Goal: Task Accomplishment & Management: Use online tool/utility

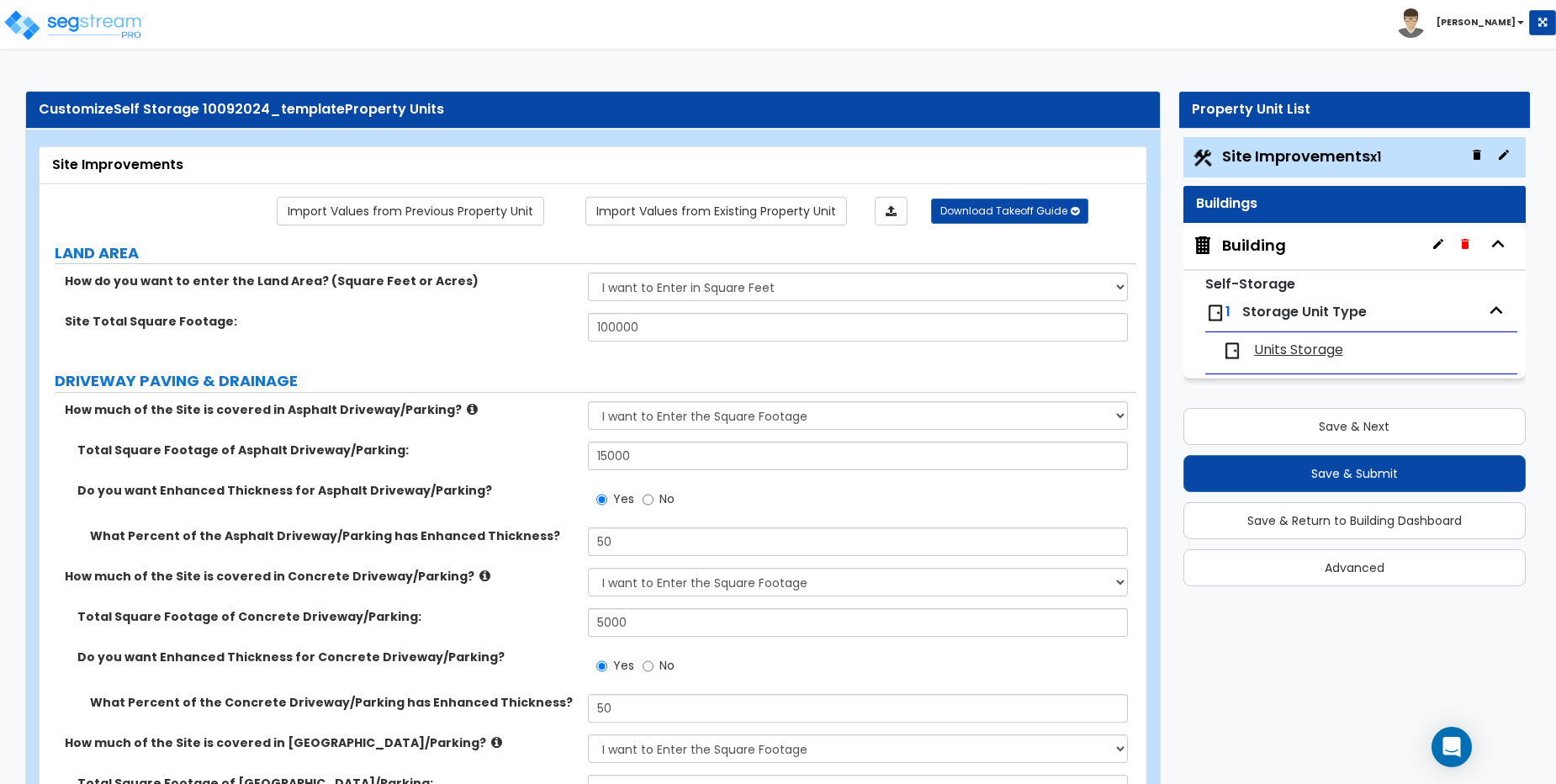
select select "2"
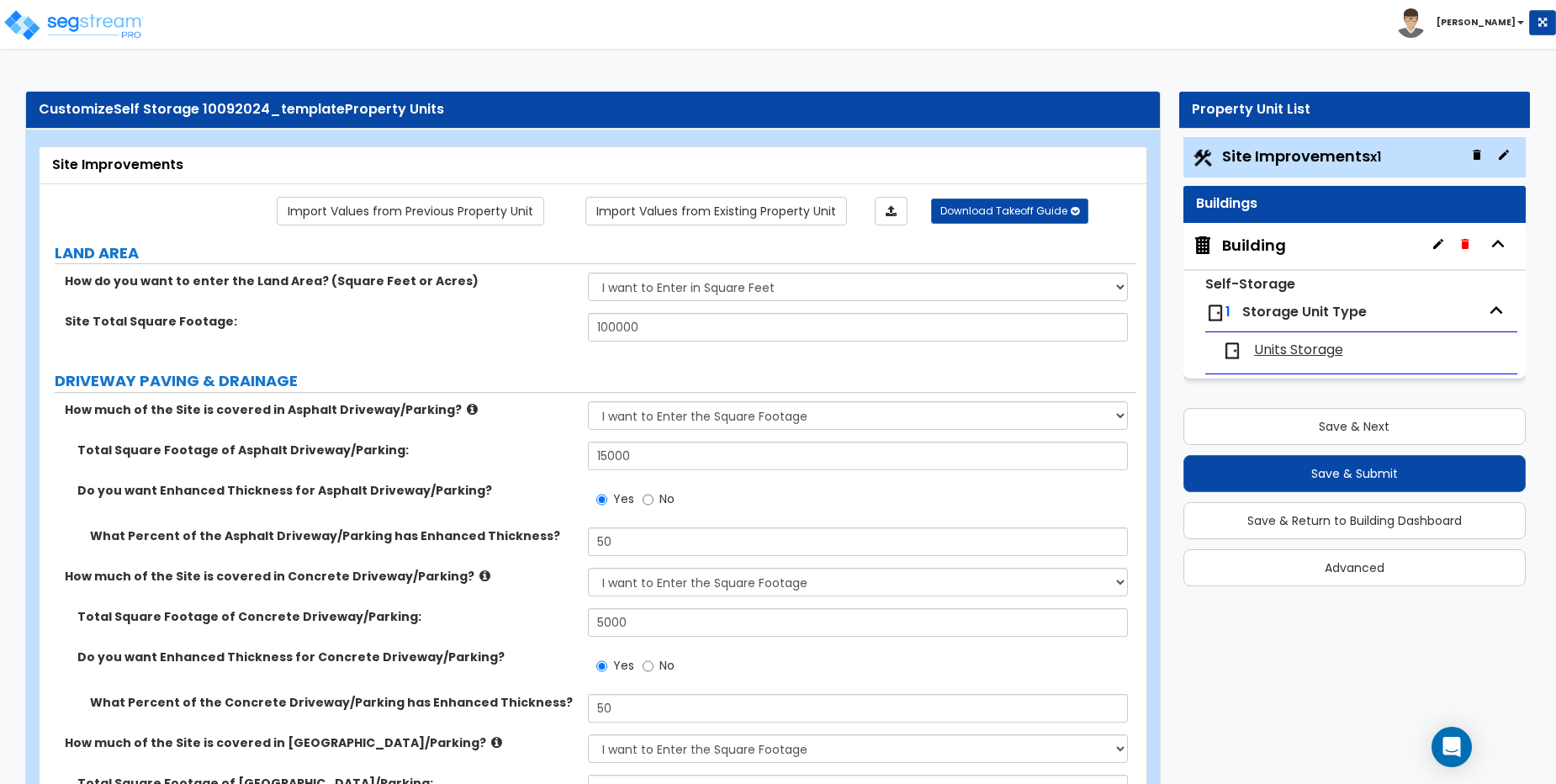
select select "1"
select select "2"
select select "3"
select select "1"
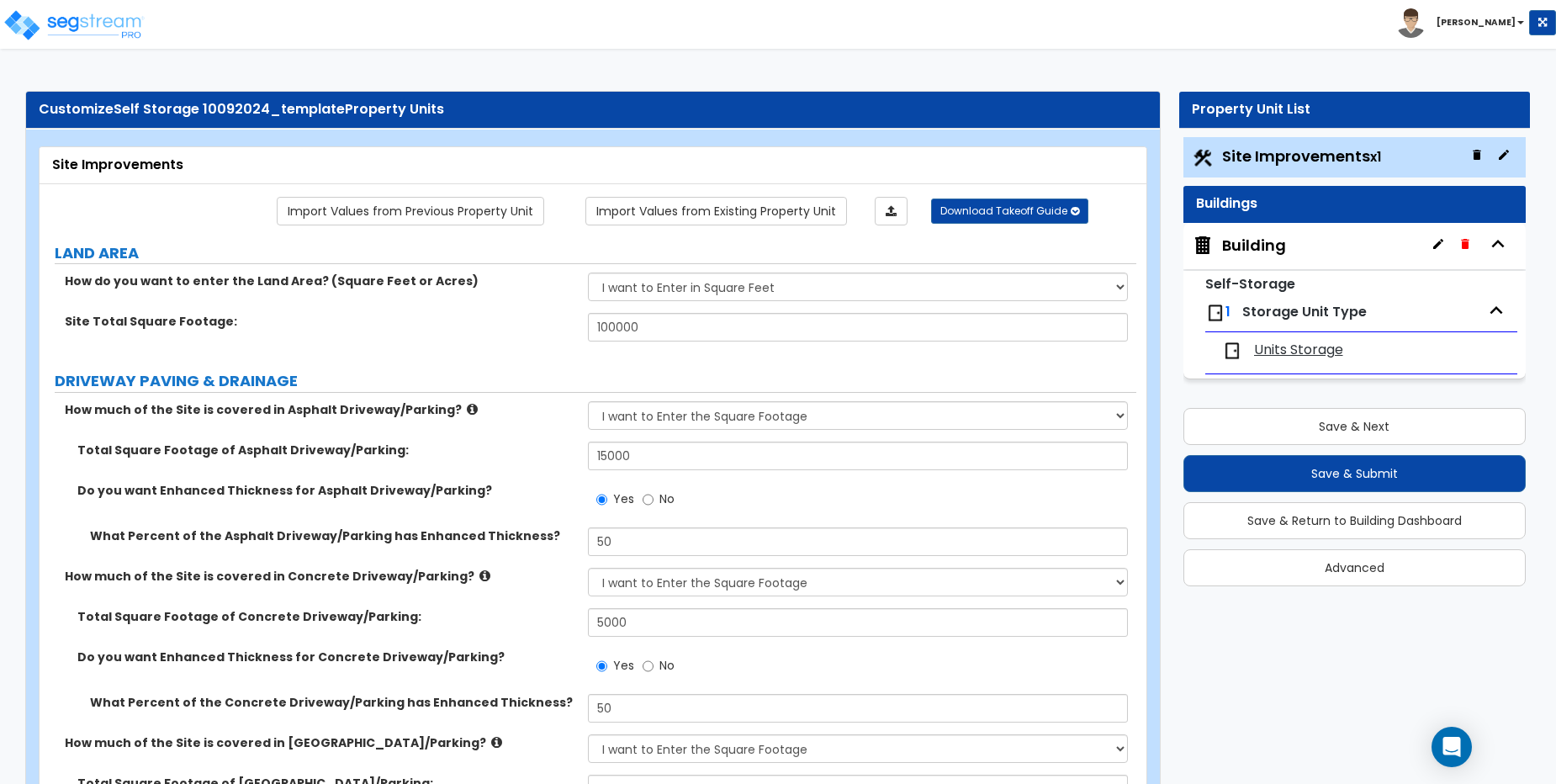
select select "1"
select select "2"
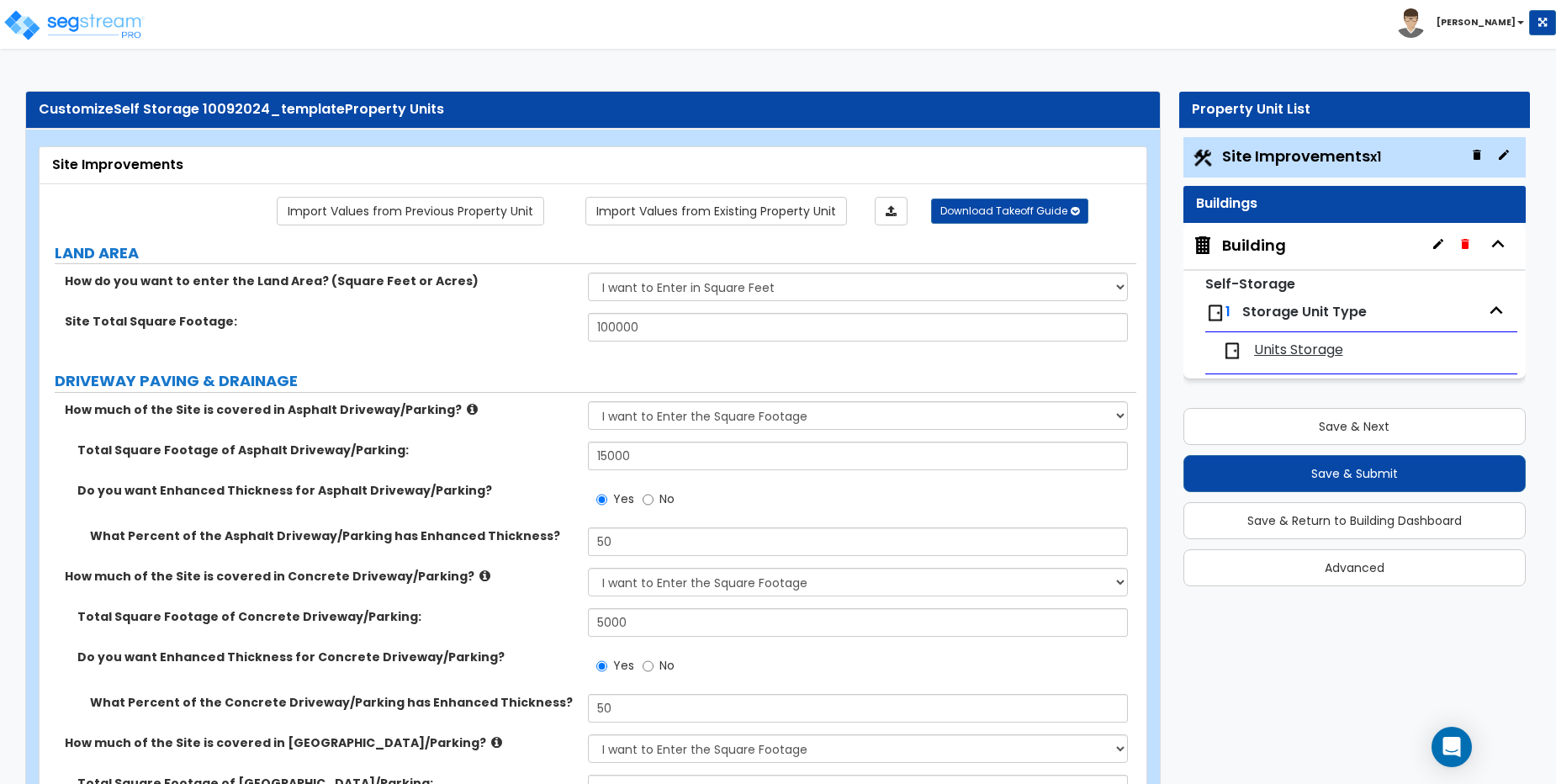
select select "1"
select select "2"
select select "1"
select select "2"
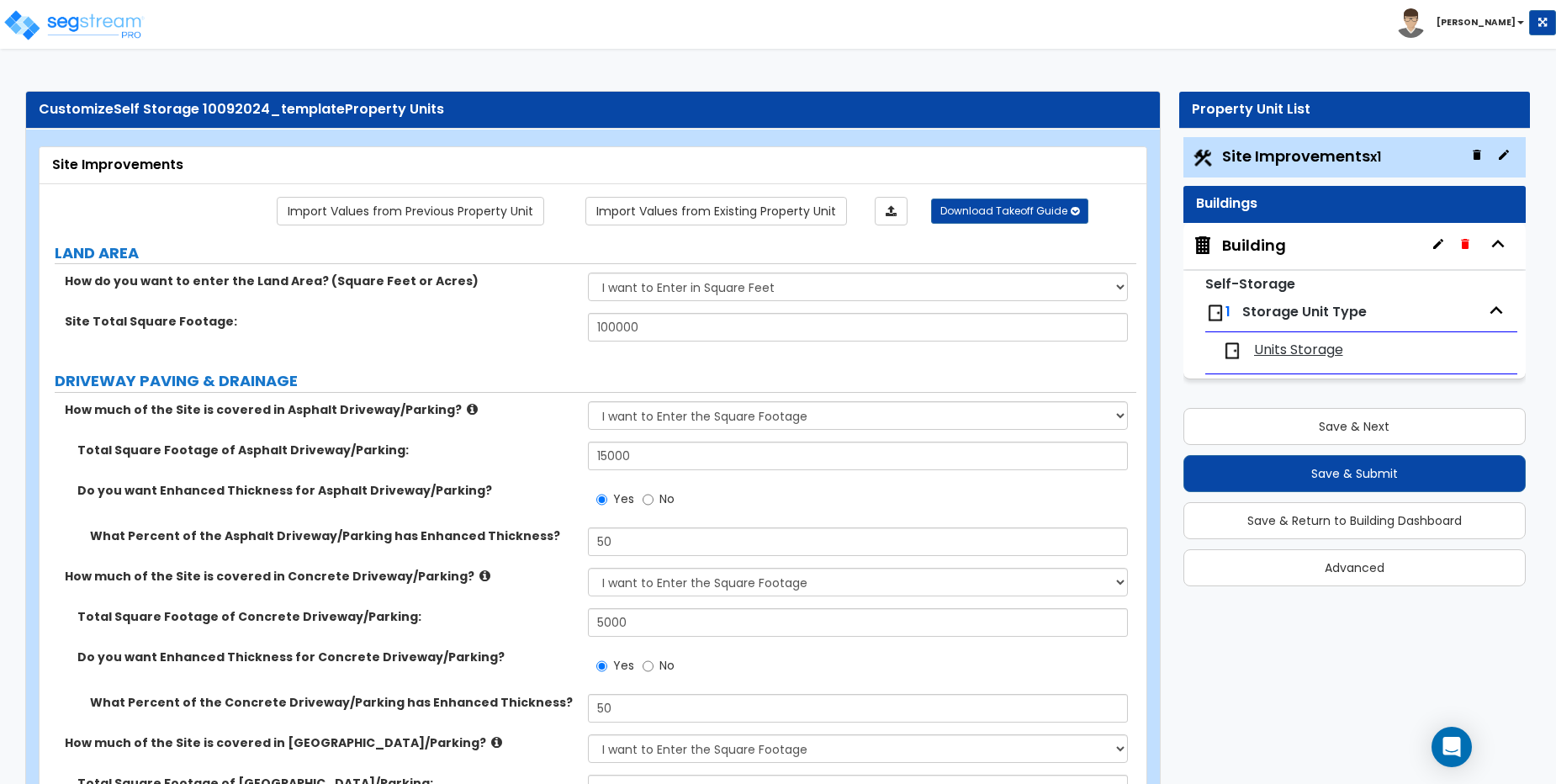
select select "2"
select select "4"
select select "2"
select select "3"
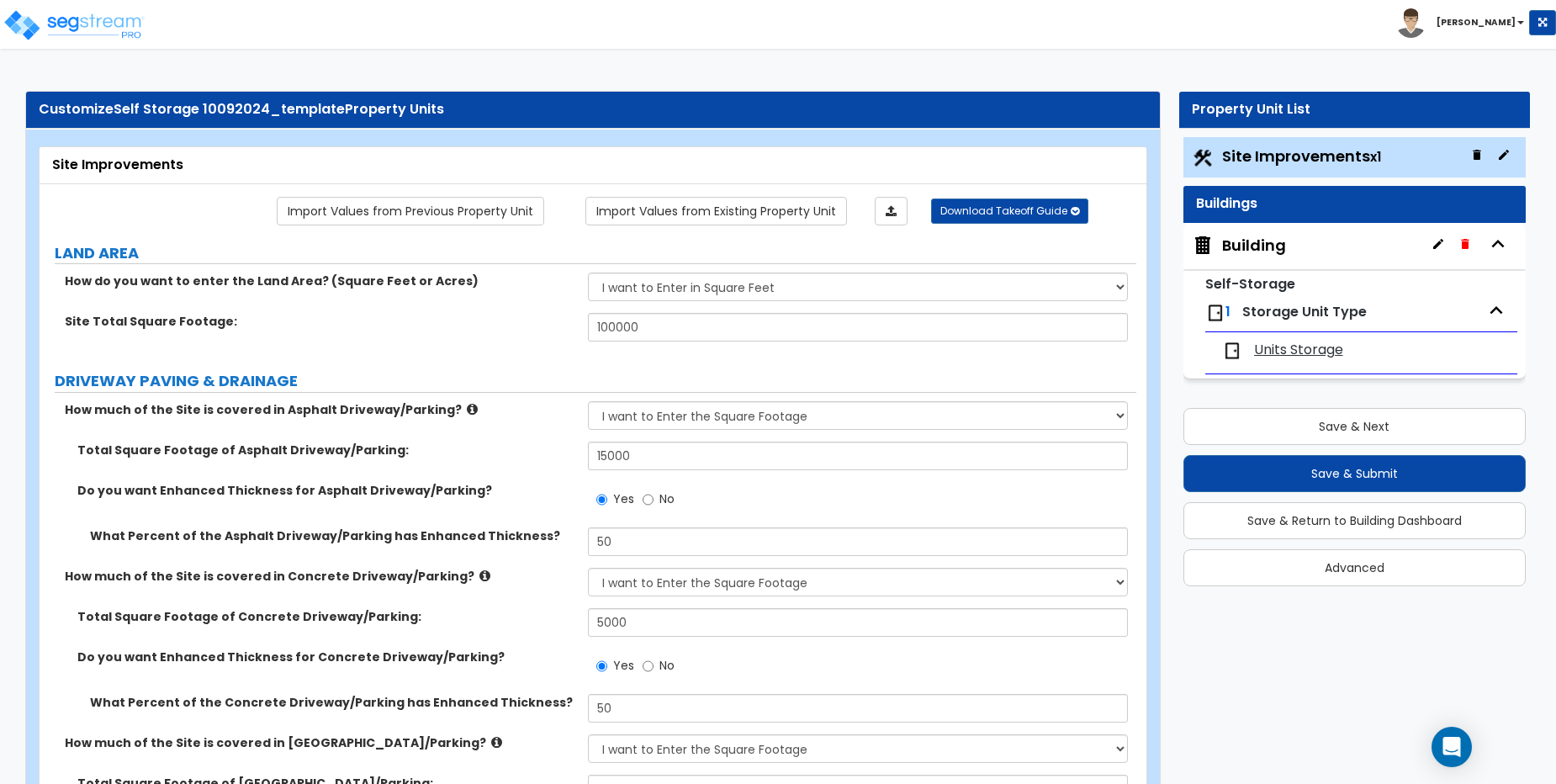
select select "2"
select select "1"
select select "2"
select select "3"
select select "2"
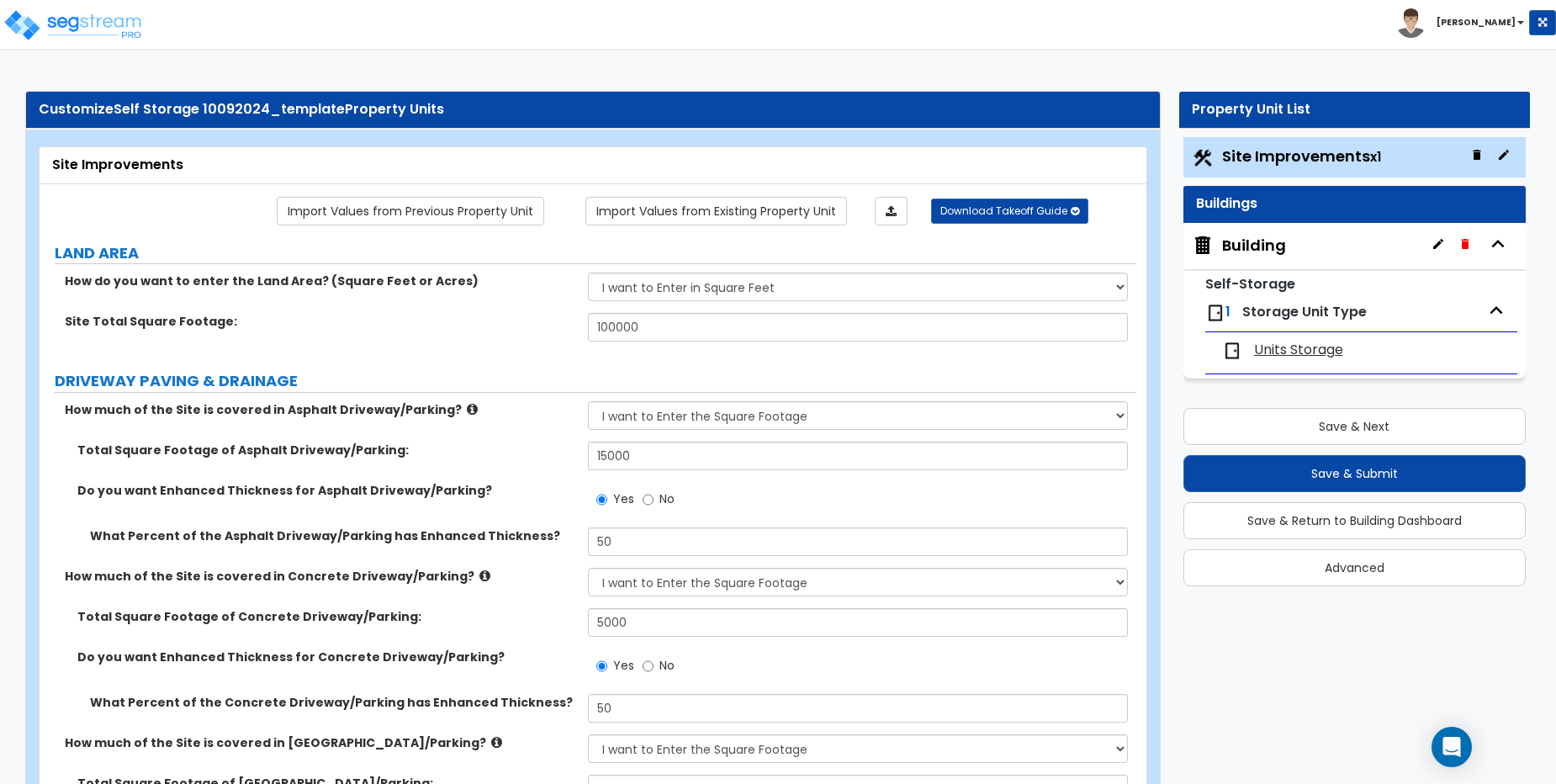
select select "1"
select select "2"
select select "7"
select select "1"
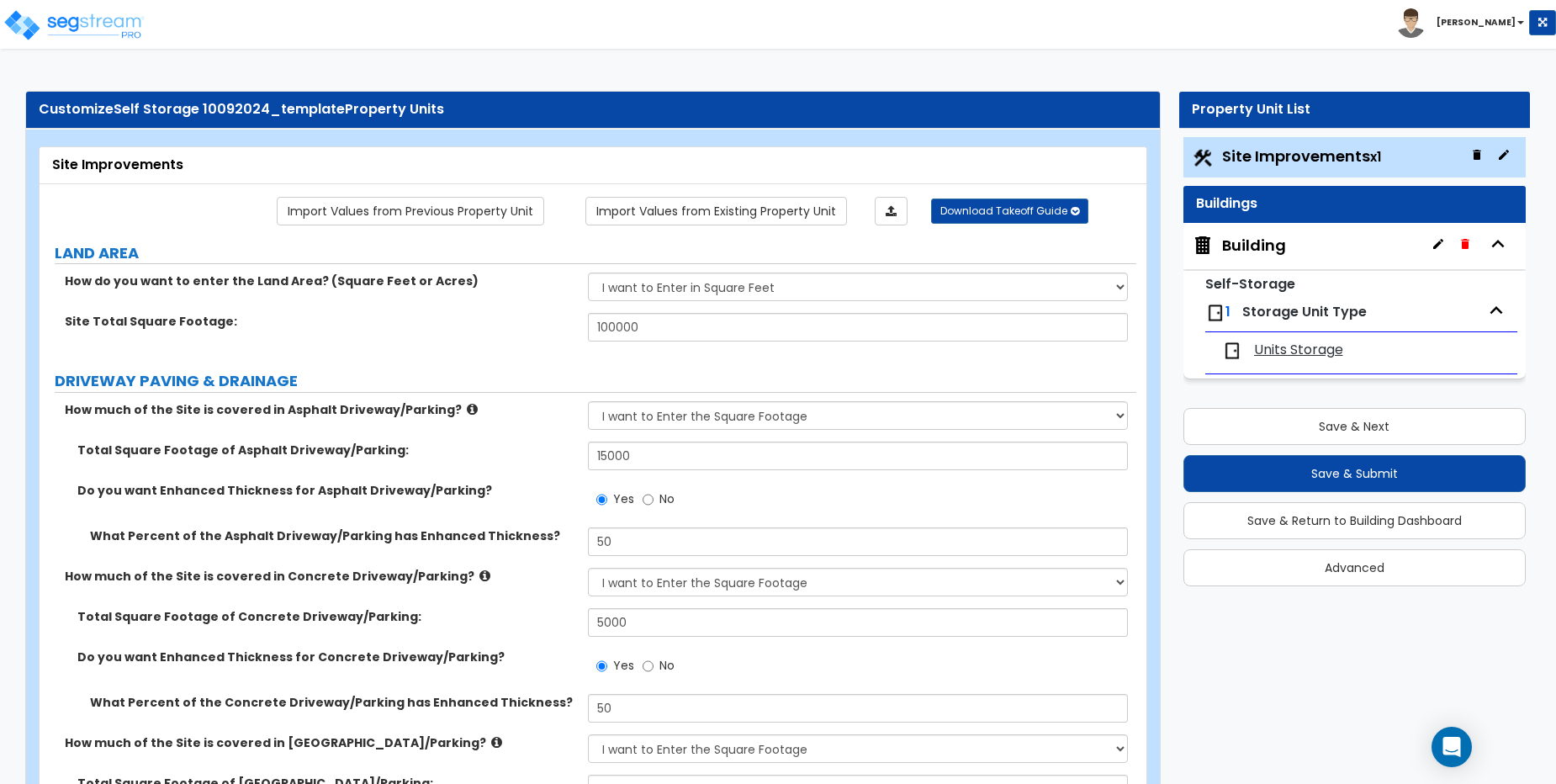
select select "3"
select select "1"
select select "16"
select select "3"
select select "1"
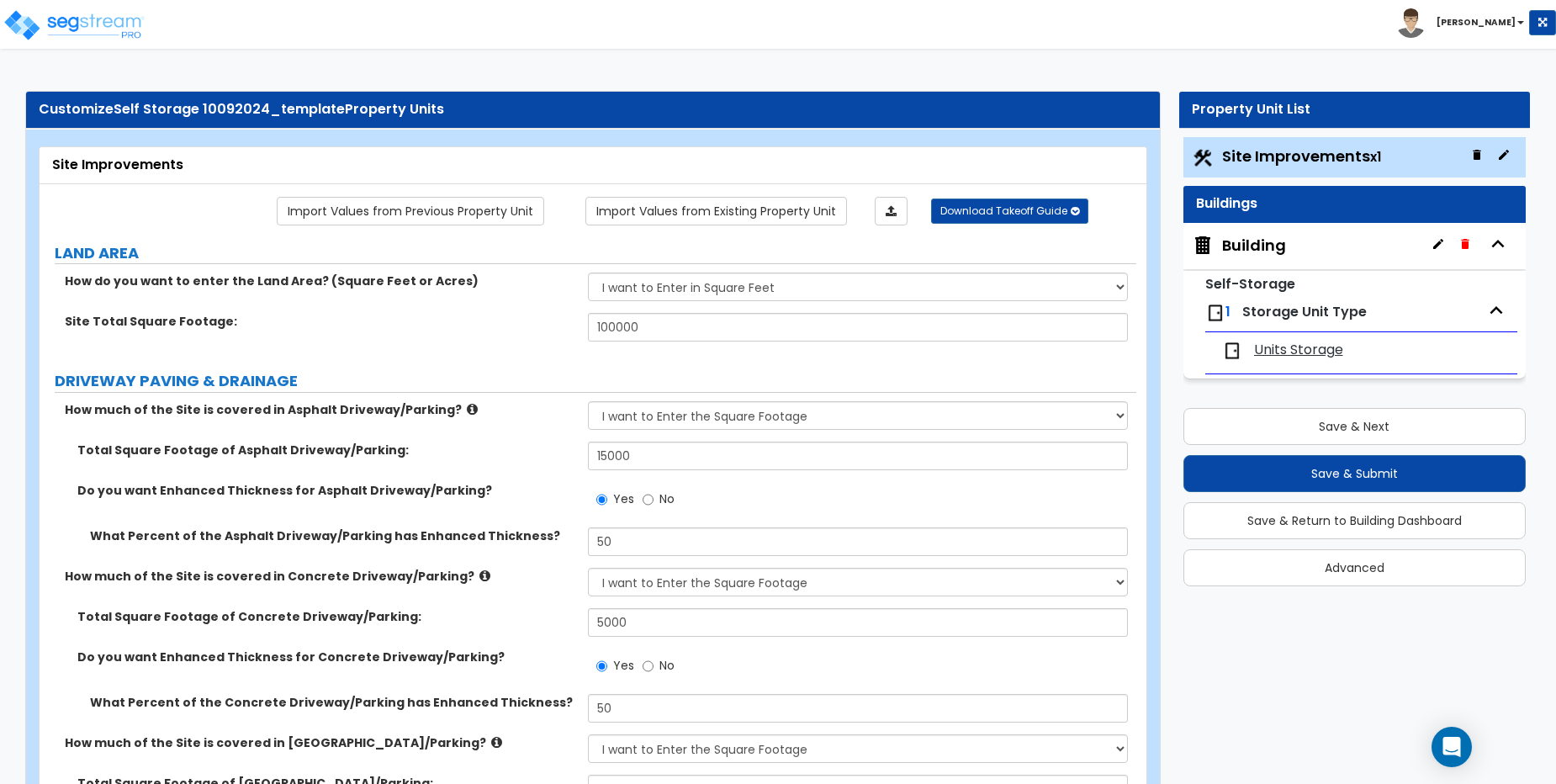
select select "4"
select select "1"
select select "2"
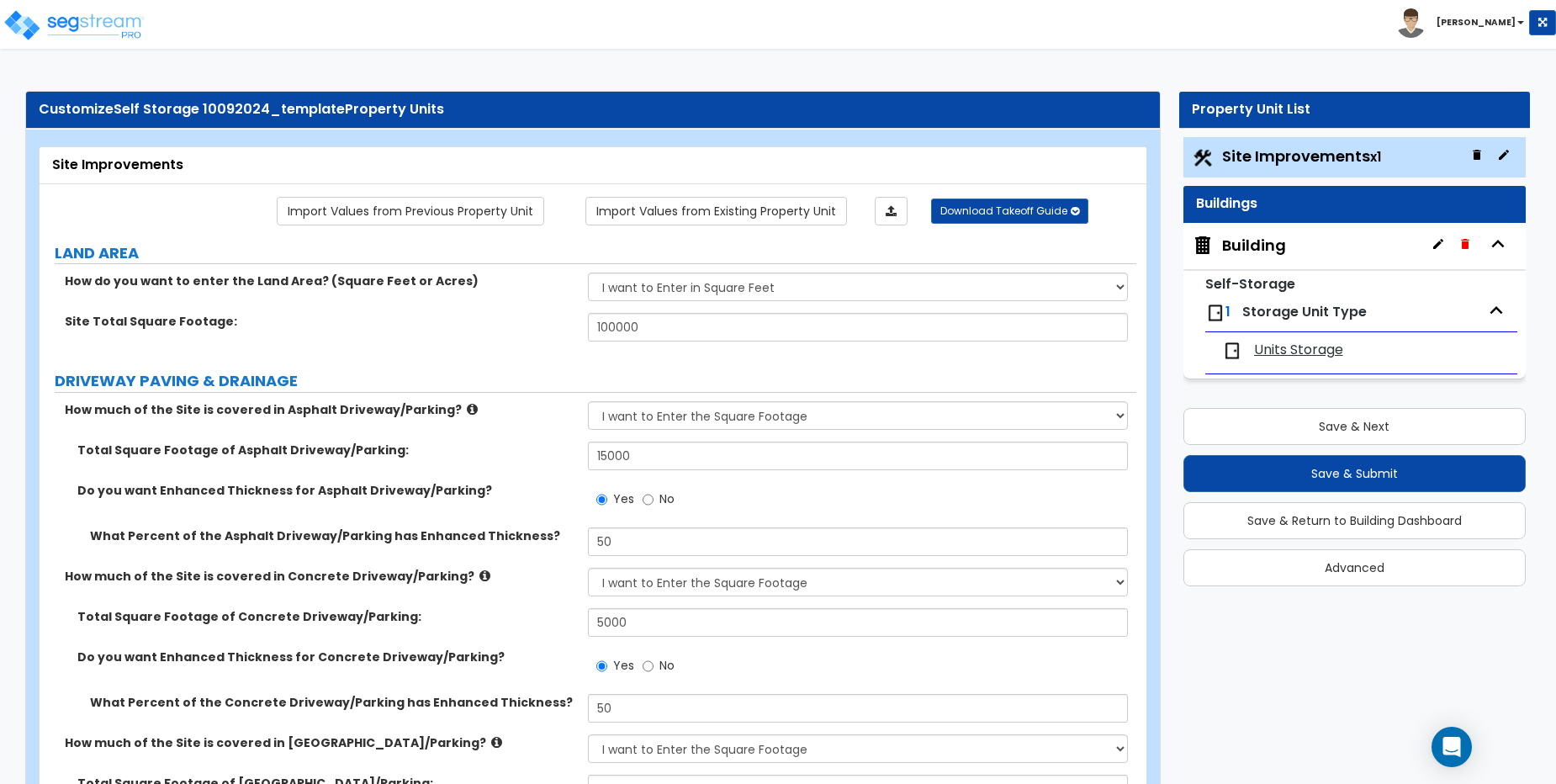
select select "3"
select select "2"
select select "3"
select select "11"
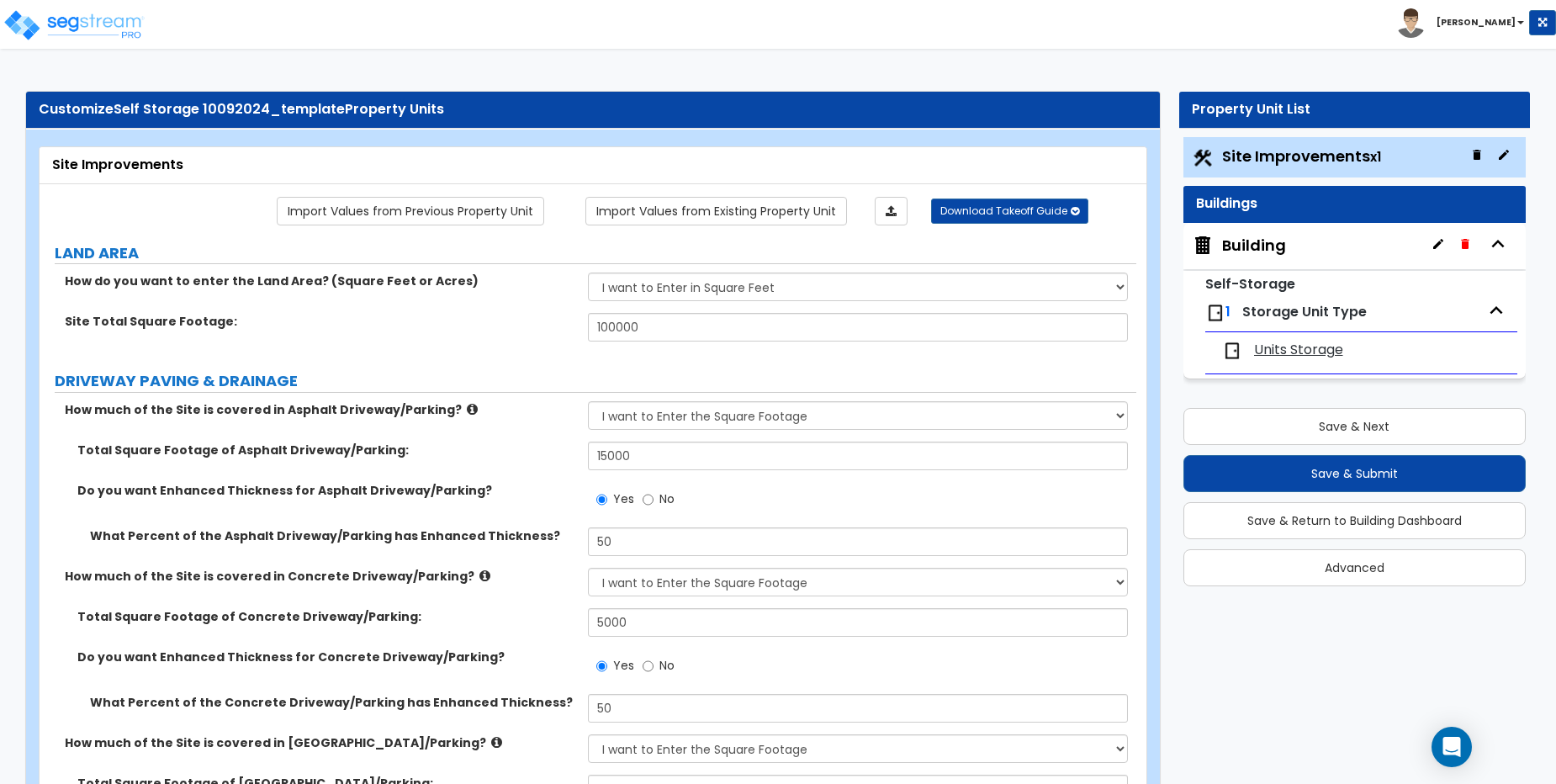
select select "8"
select select "5"
select select "3"
select select "1"
select select "5"
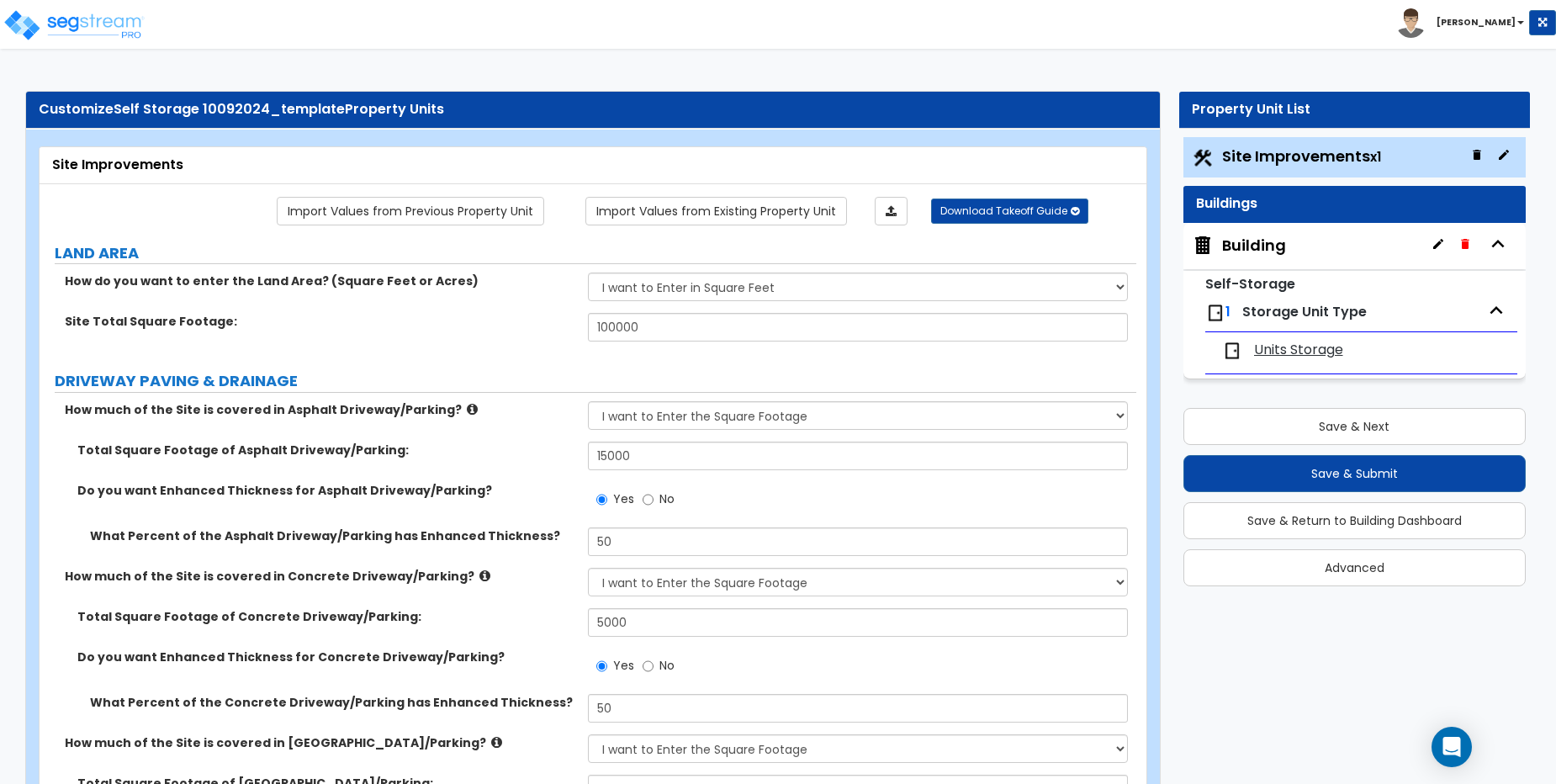
select select "7"
drag, startPoint x: 114, startPoint y: 106, endPoint x: 338, endPoint y: 112, distance: 224.1
click at [338, 112] on div "Customize Self Storage 10092024_template Property Units" at bounding box center [593, 109] width 1108 height 19
copy span "Self Storage 10092024_template"
